Goal: Find specific page/section

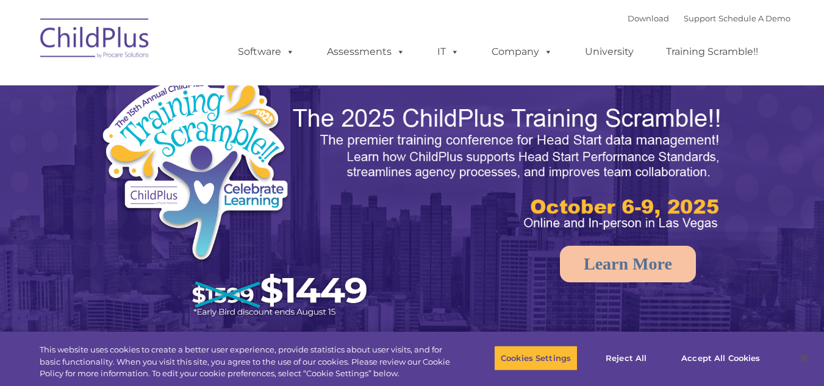
select select "MEDIUM"
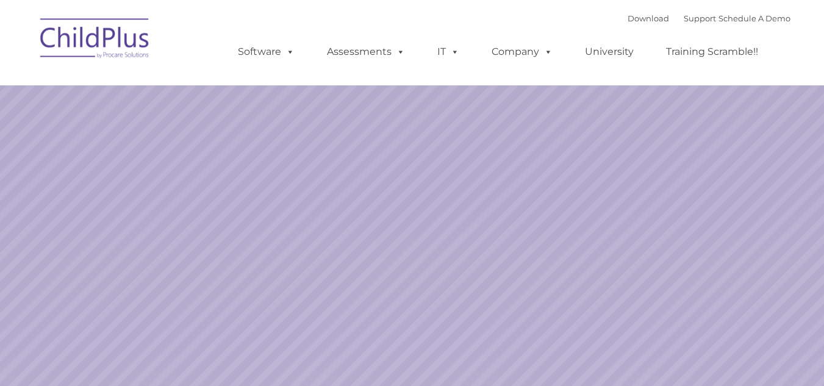
select select "MEDIUM"
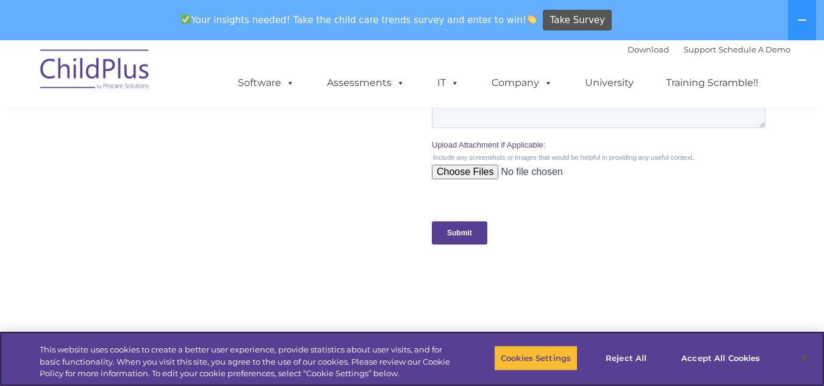
scroll to position [1216, 0]
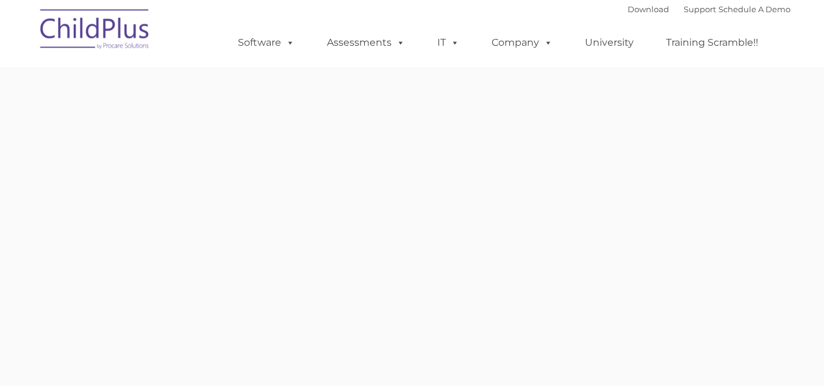
type input ""
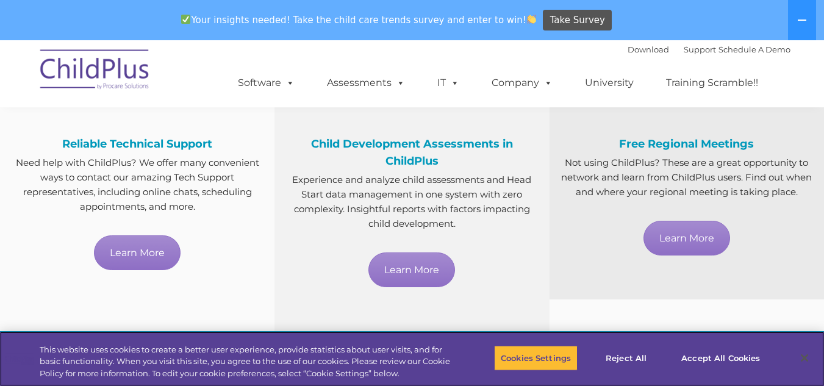
scroll to position [743, 0]
